Goal: Task Accomplishment & Management: Manage account settings

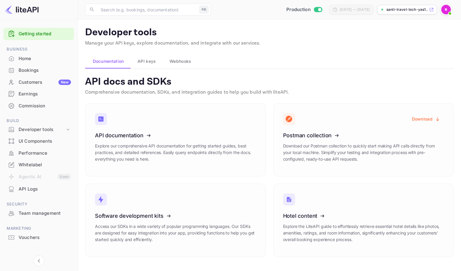
click at [39, 105] on div "Commission" at bounding box center [45, 106] width 52 height 7
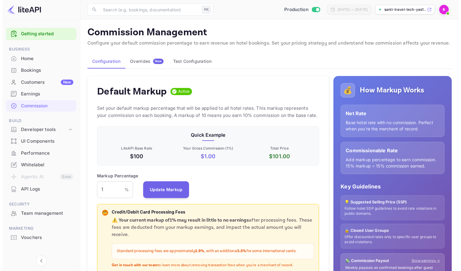
scroll to position [102, 217]
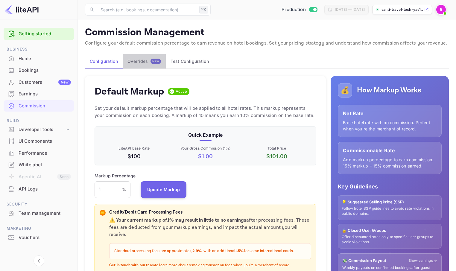
click at [147, 66] on button "Overrides New" at bounding box center [144, 61] width 43 height 14
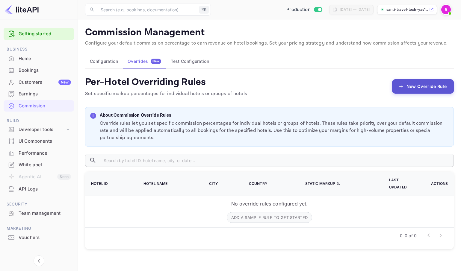
click at [429, 86] on button "New Override Rule" at bounding box center [423, 86] width 62 height 14
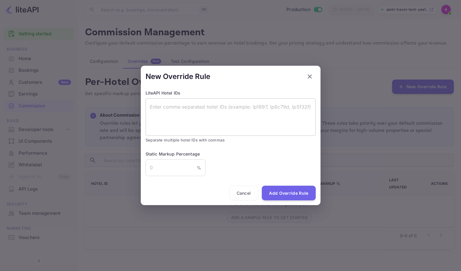
click at [215, 118] on textarea at bounding box center [231, 117] width 162 height 28
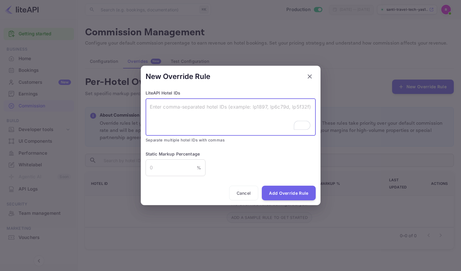
paste textarea "GE5ESNBSIZKVMQ2QJJNEMRSPKNBUMR2OJNCVGVCTKNFVURCVKVKTERKJGVDVKVKVGJEESRK2KZEVCMS…"
type textarea "GE5ESNBSIZKVMQ2QJJNEMRSPKNBUMR2OJNCVGVCTKNFVURCVKVKTERKJGVDVKVKVGJEESRK2KZEVCMS…"
type textarea "lp4b125"
drag, startPoint x: 169, startPoint y: 171, endPoint x: 137, endPoint y: 165, distance: 33.2
click at [137, 165] on div "New Override Rule LiteAPI Hotel IDs lp4b125 x ​ Separate multiple hotel IDs wit…" at bounding box center [230, 135] width 461 height 271
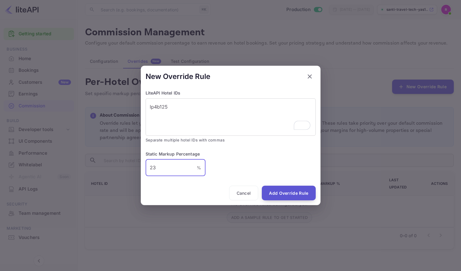
type input "23"
click at [287, 192] on button "Add Override Rule" at bounding box center [289, 193] width 54 height 15
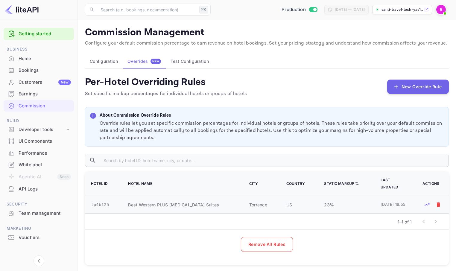
click at [105, 197] on td "lp4b125" at bounding box center [103, 205] width 36 height 18
copy td "lp4b125"
